Goal: Task Accomplishment & Management: Manage account settings

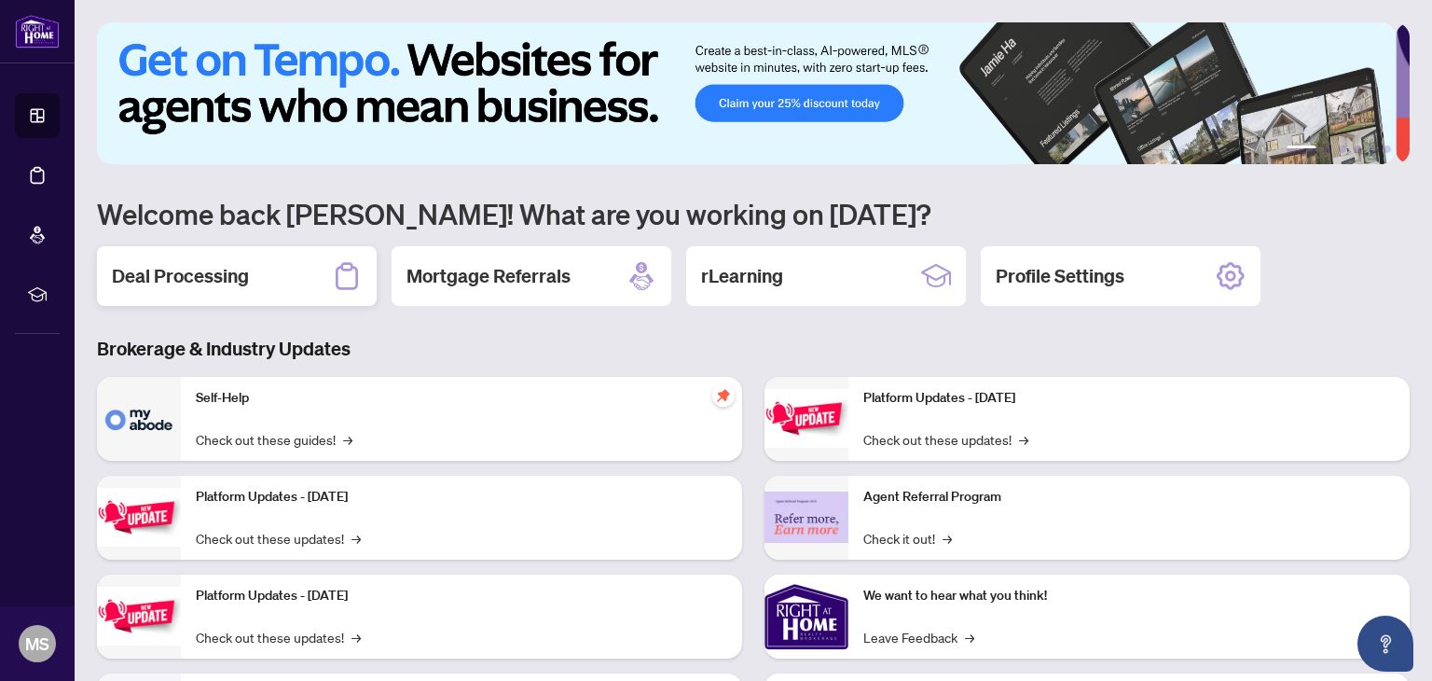
click at [200, 280] on h2 "Deal Processing" at bounding box center [180, 276] width 137 height 26
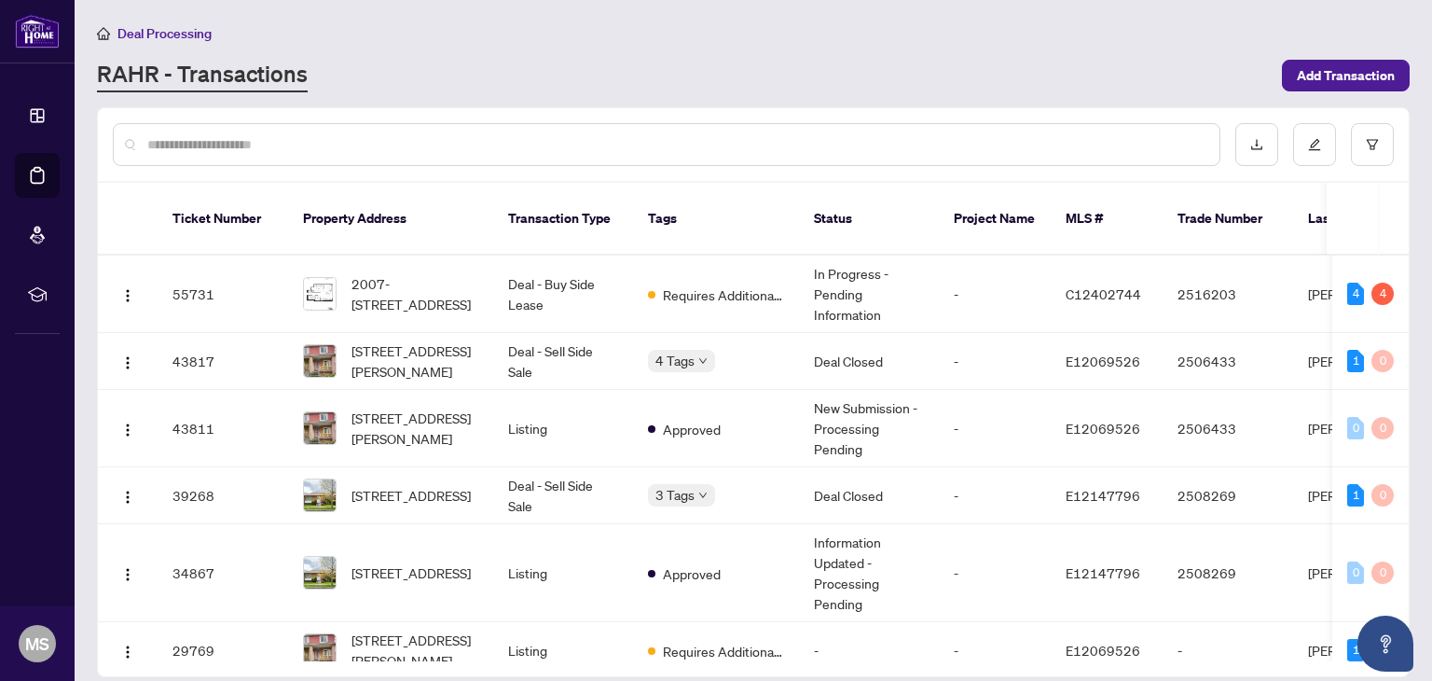
click at [905, 277] on td "In Progress - Pending Information" at bounding box center [869, 294] width 140 height 77
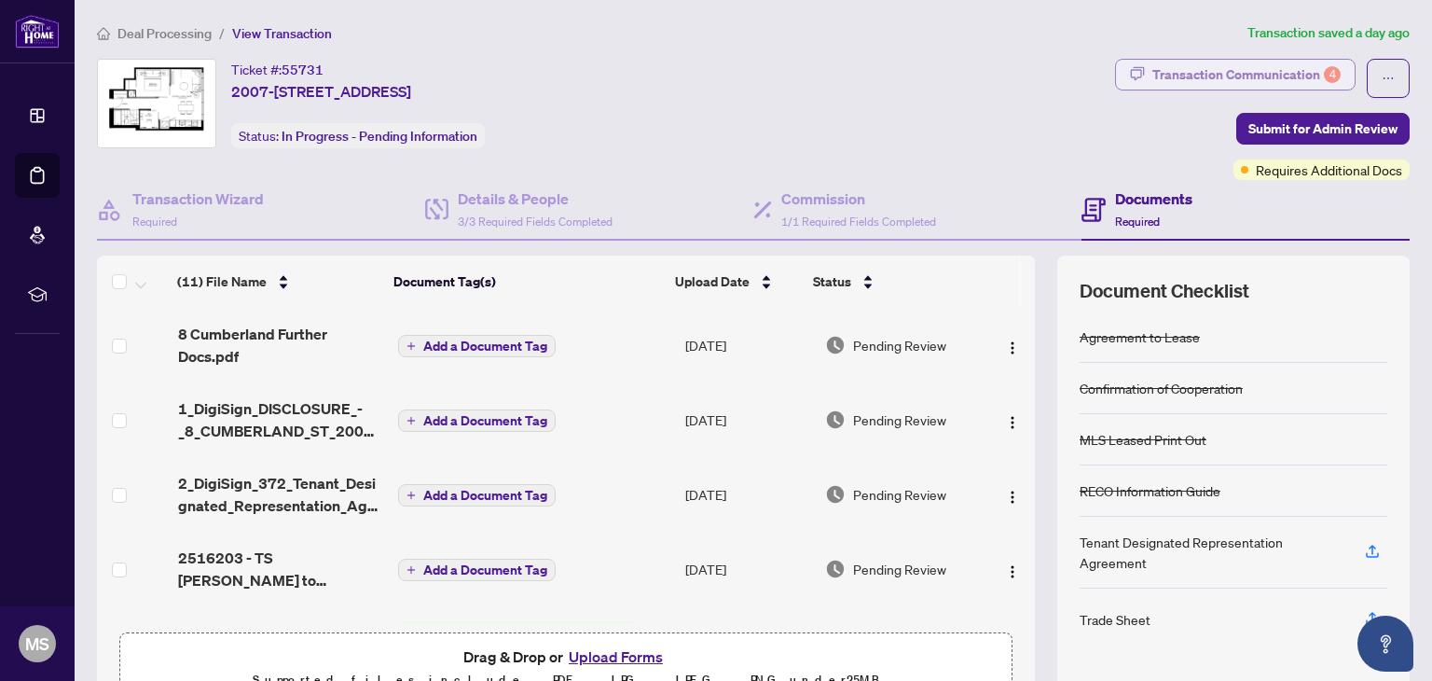
click at [1163, 78] on div "Transaction Communication 4" at bounding box center [1247, 75] width 188 height 30
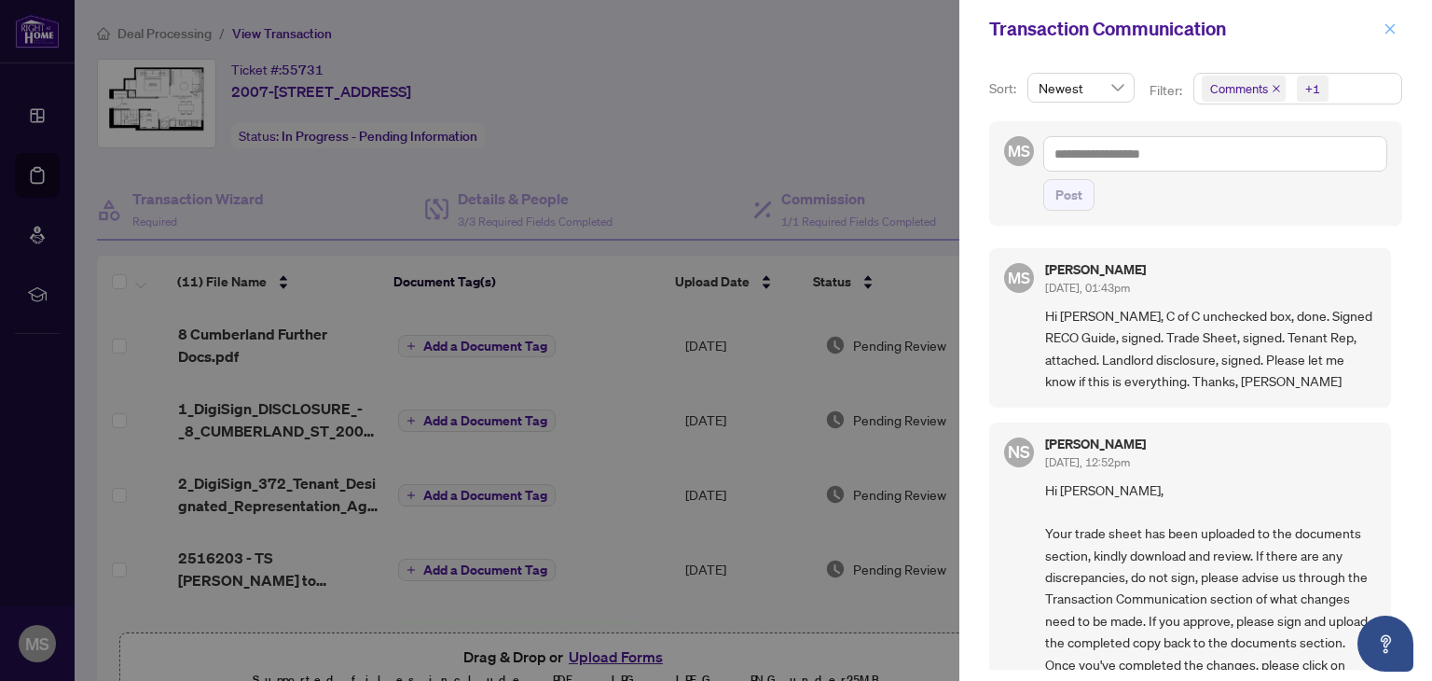
click at [1390, 29] on icon "close" at bounding box center [1391, 28] width 10 height 10
